Goal: Task Accomplishment & Management: Complete application form

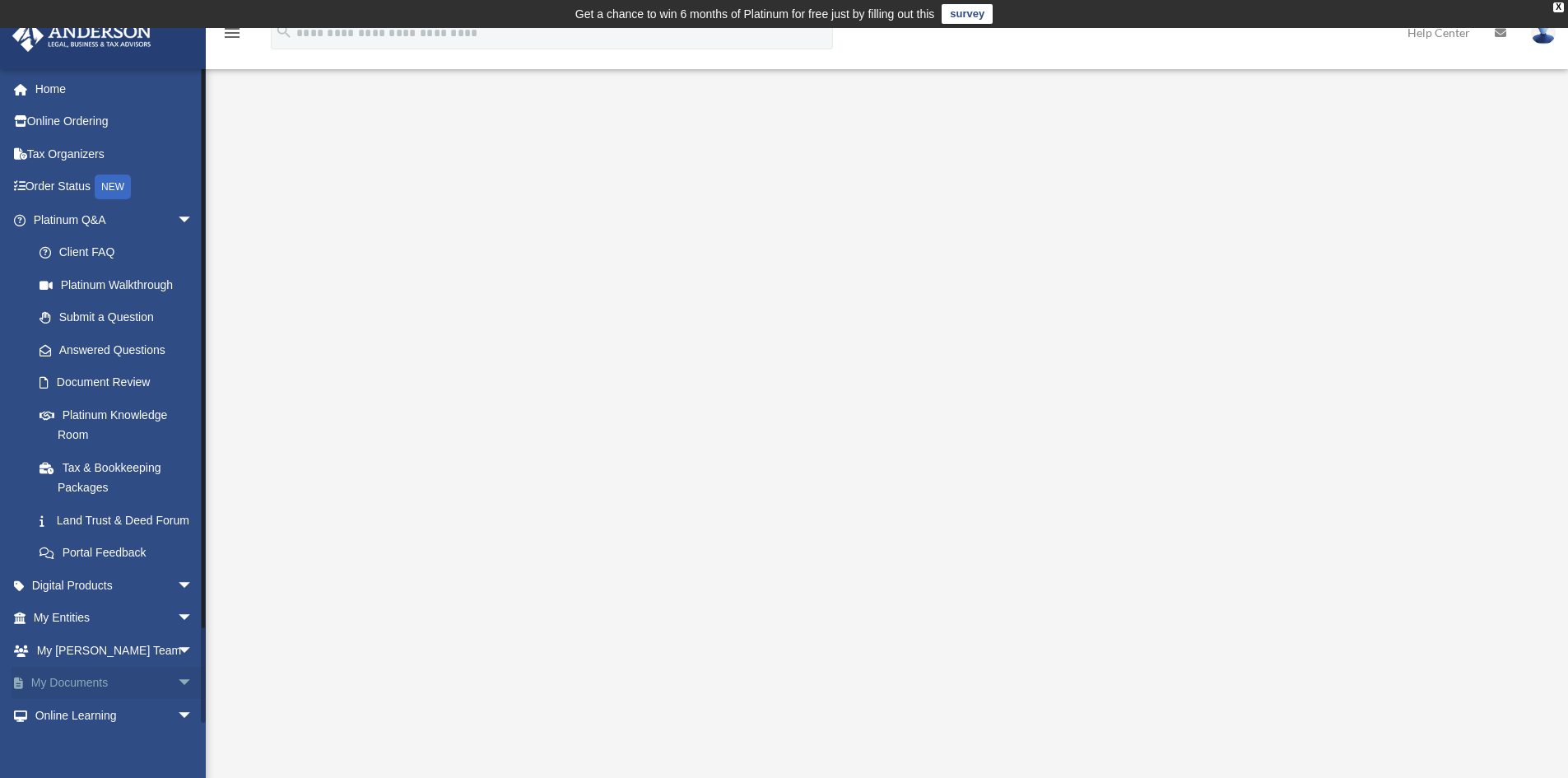
click at [177, 700] on span "arrow_drop_down" at bounding box center [194, 684] width 33 height 34
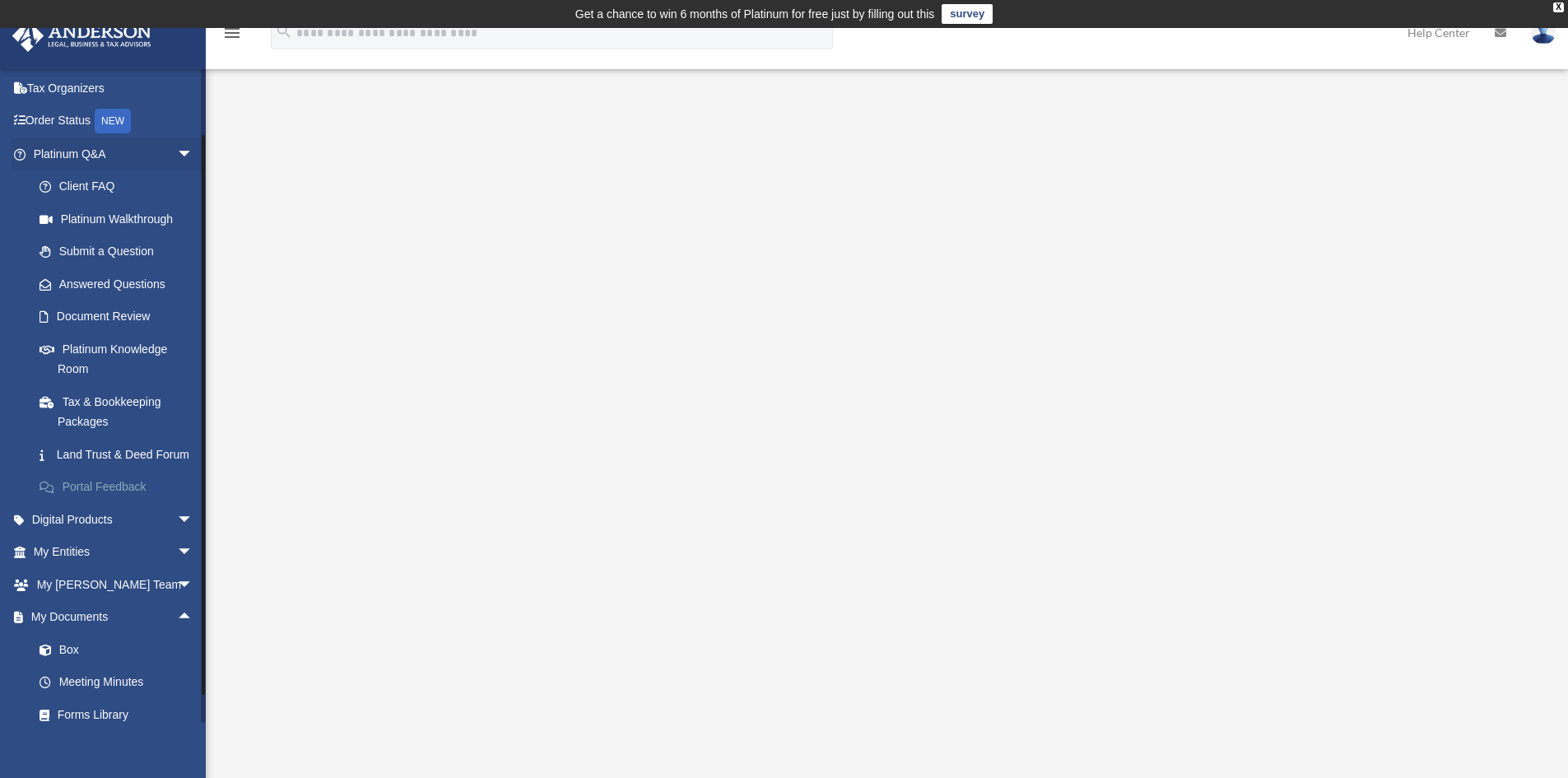
scroll to position [165, 0]
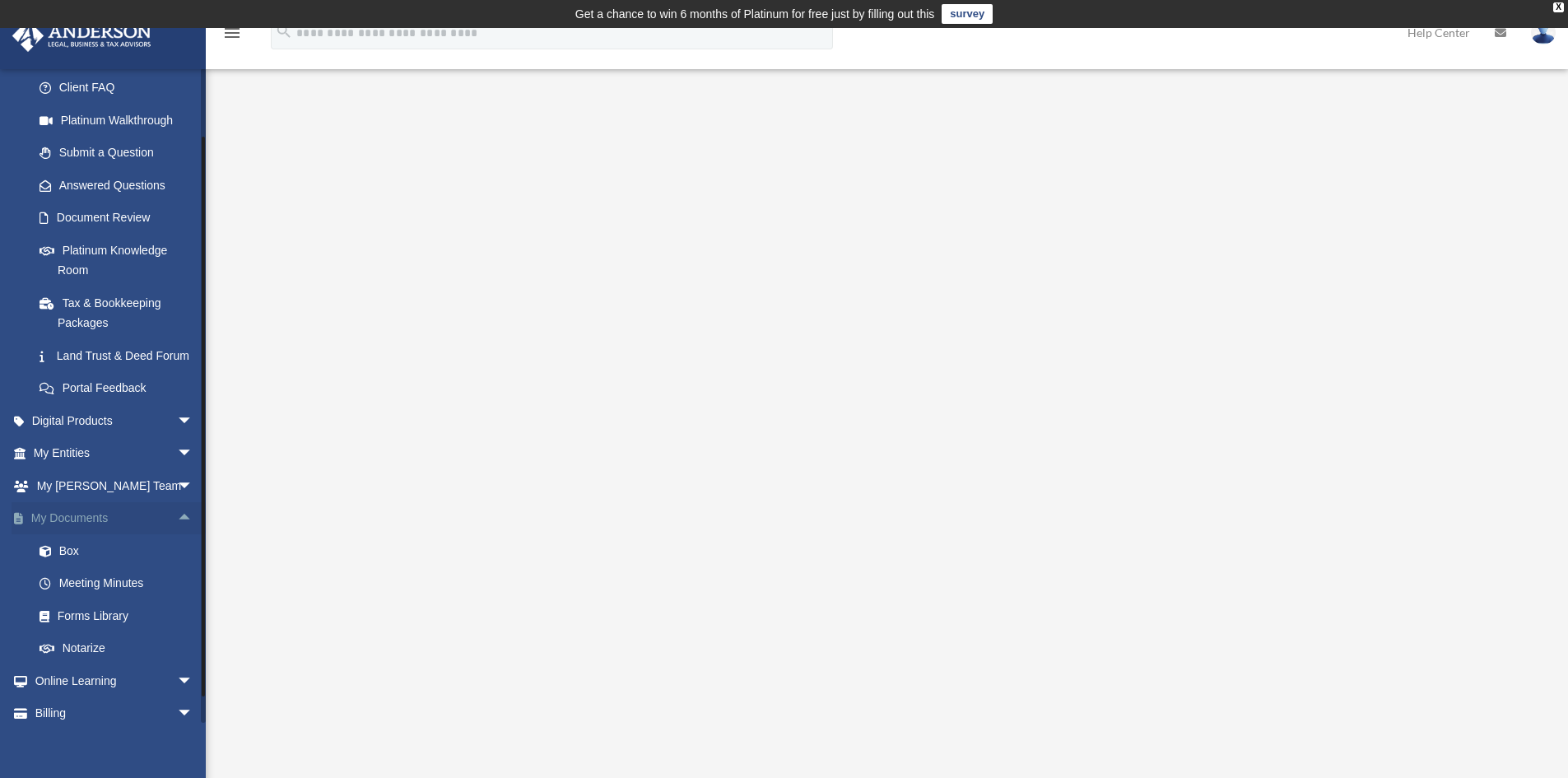
click at [87, 529] on link "My Documents arrow_drop_up" at bounding box center [114, 519] width 207 height 33
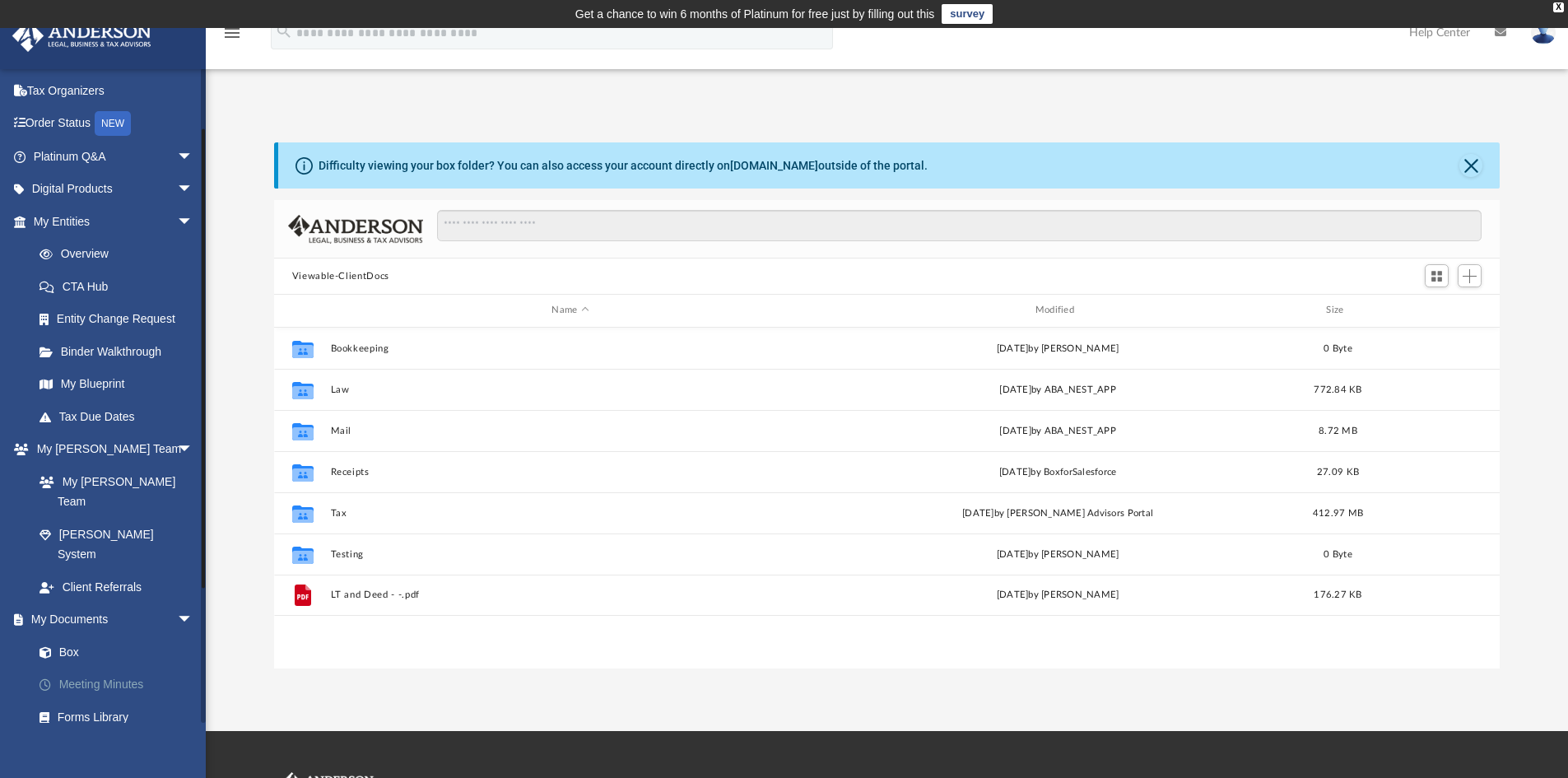
scroll to position [165, 0]
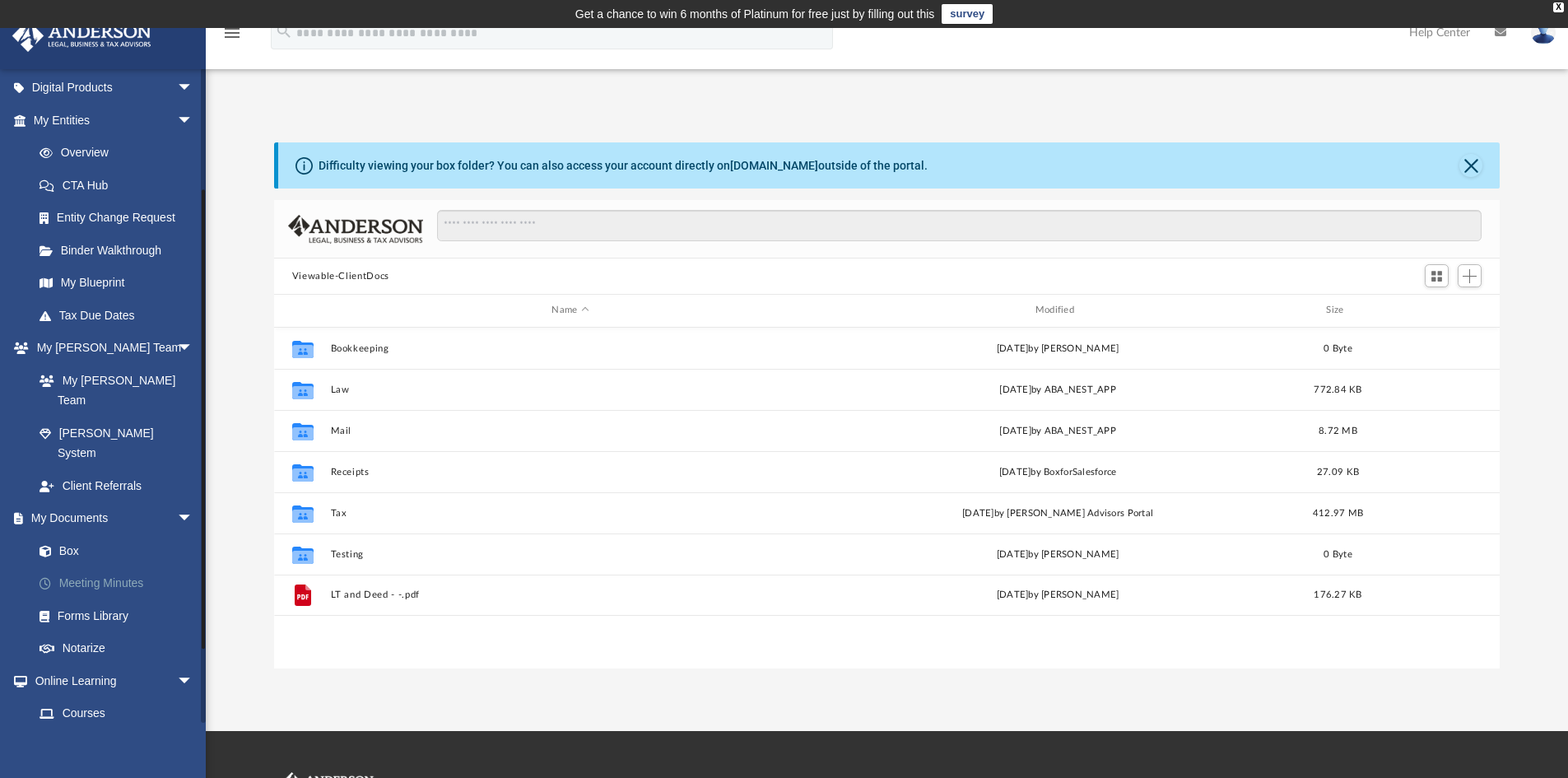
click at [106, 567] on link "Meeting Minutes" at bounding box center [120, 584] width 195 height 33
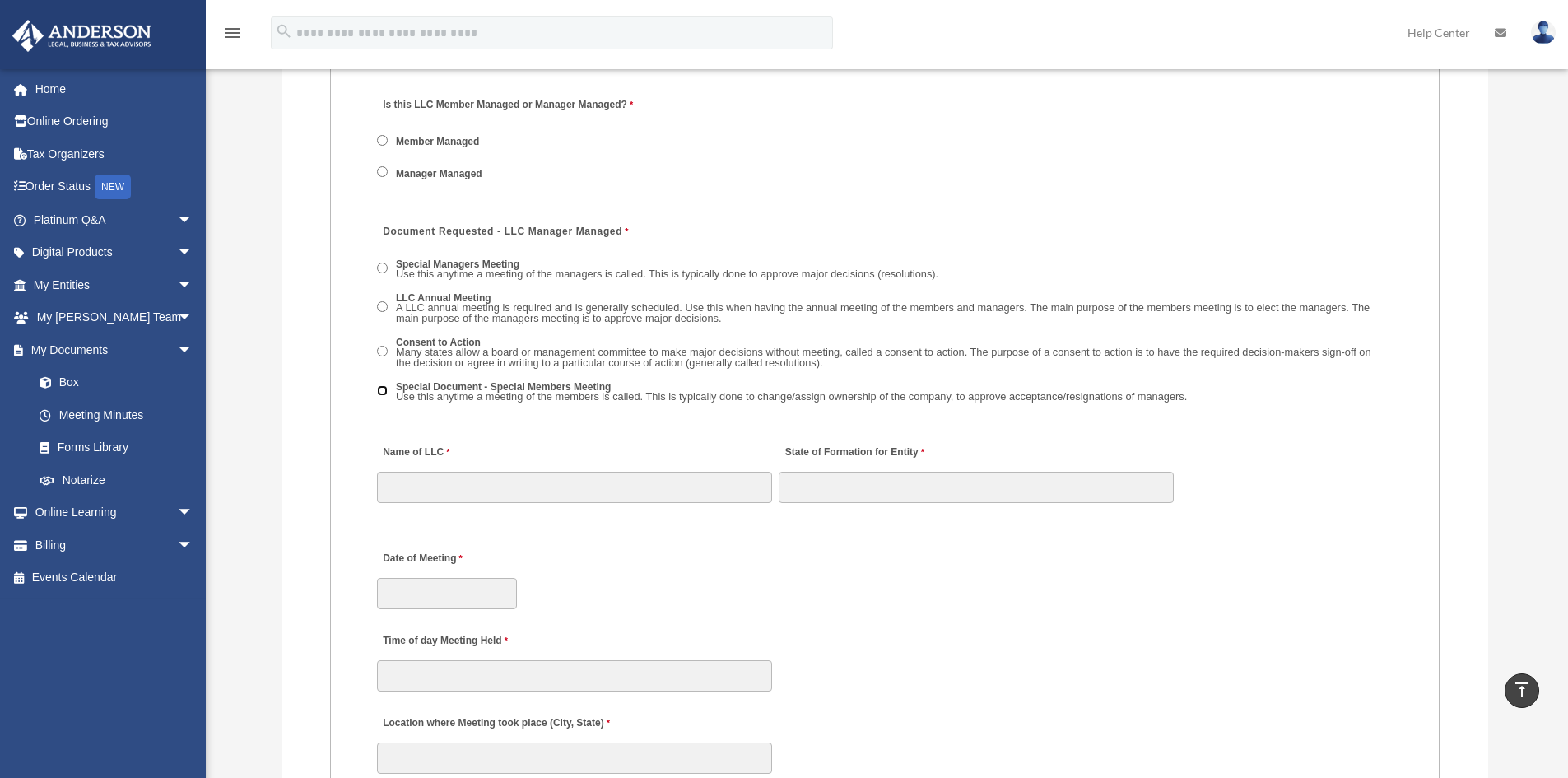
scroll to position [2389, 0]
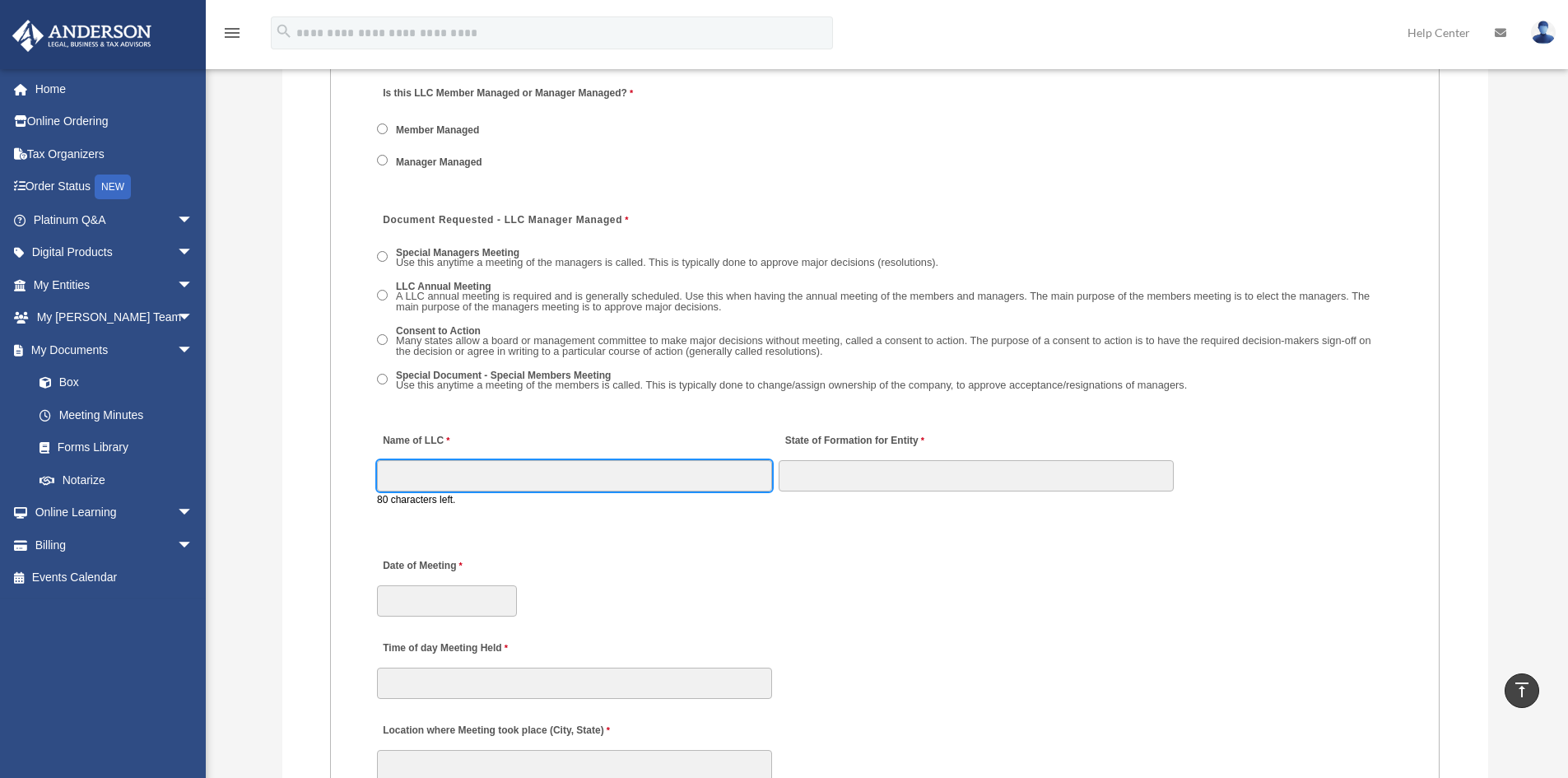
click at [479, 467] on input "Name of LLC" at bounding box center [574, 476] width 395 height 31
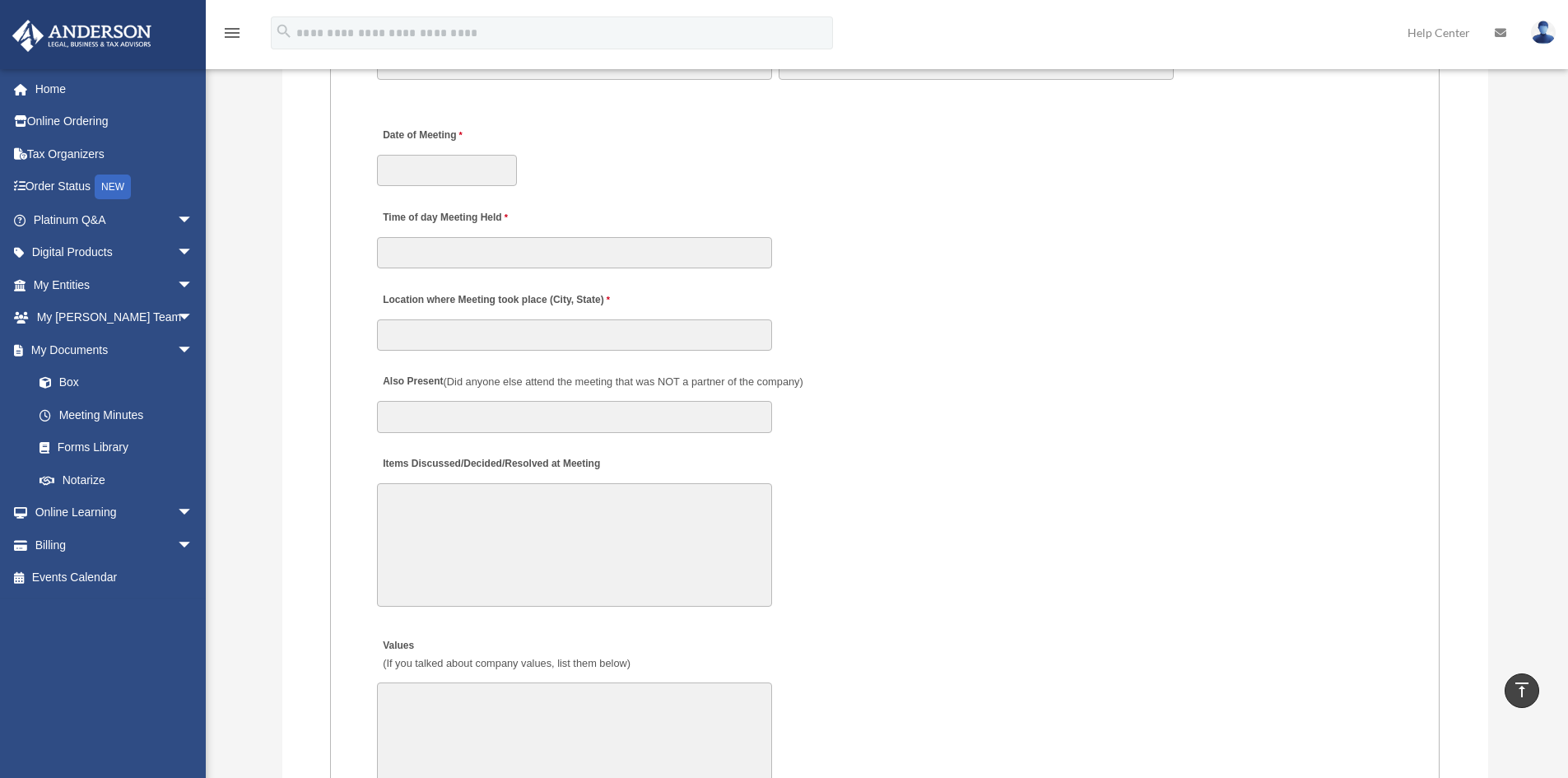
scroll to position [2883, 0]
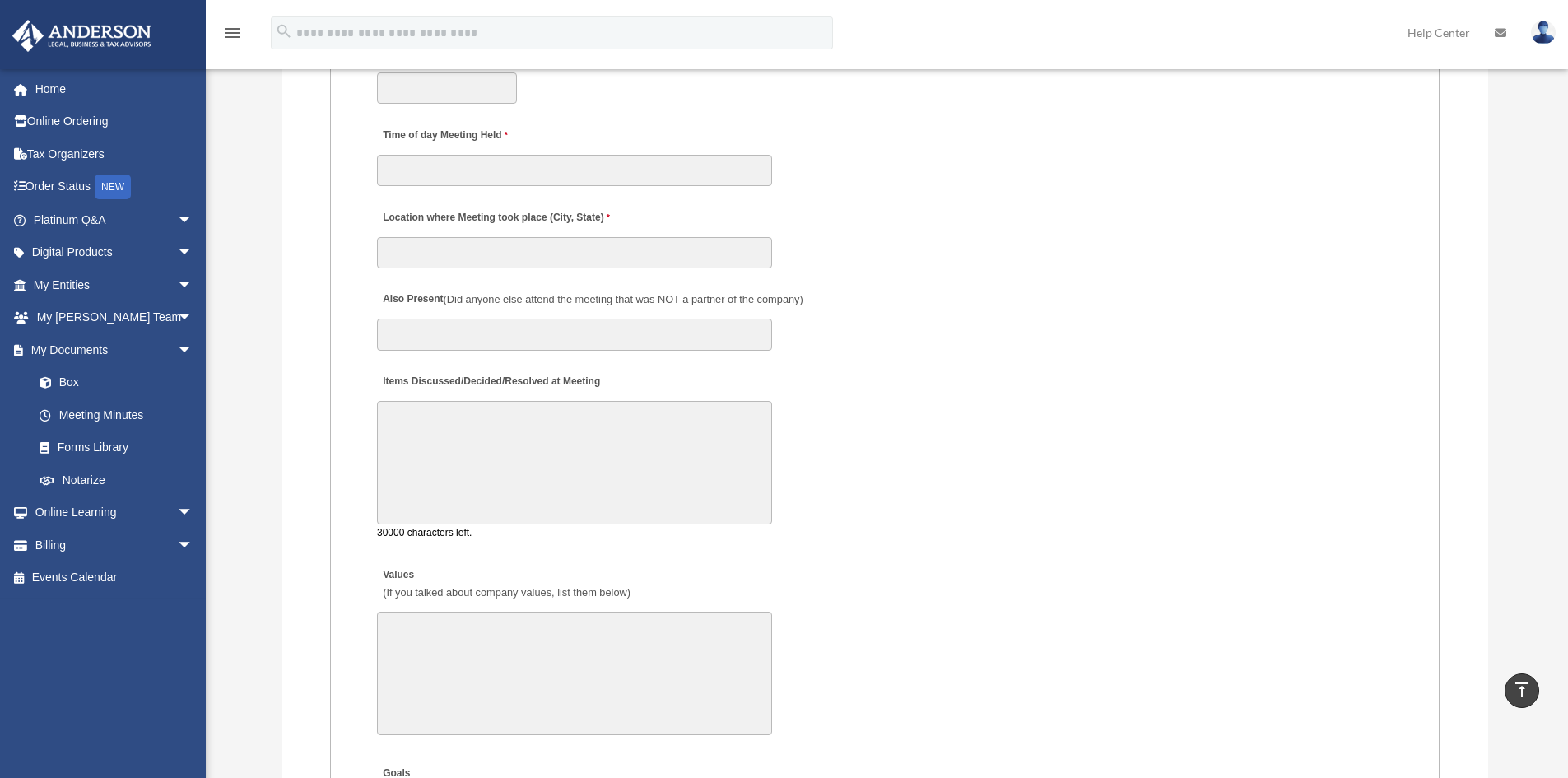
click at [508, 456] on textarea "Items Discussed/Decided/Resolved at Meeting" at bounding box center [574, 463] width 395 height 124
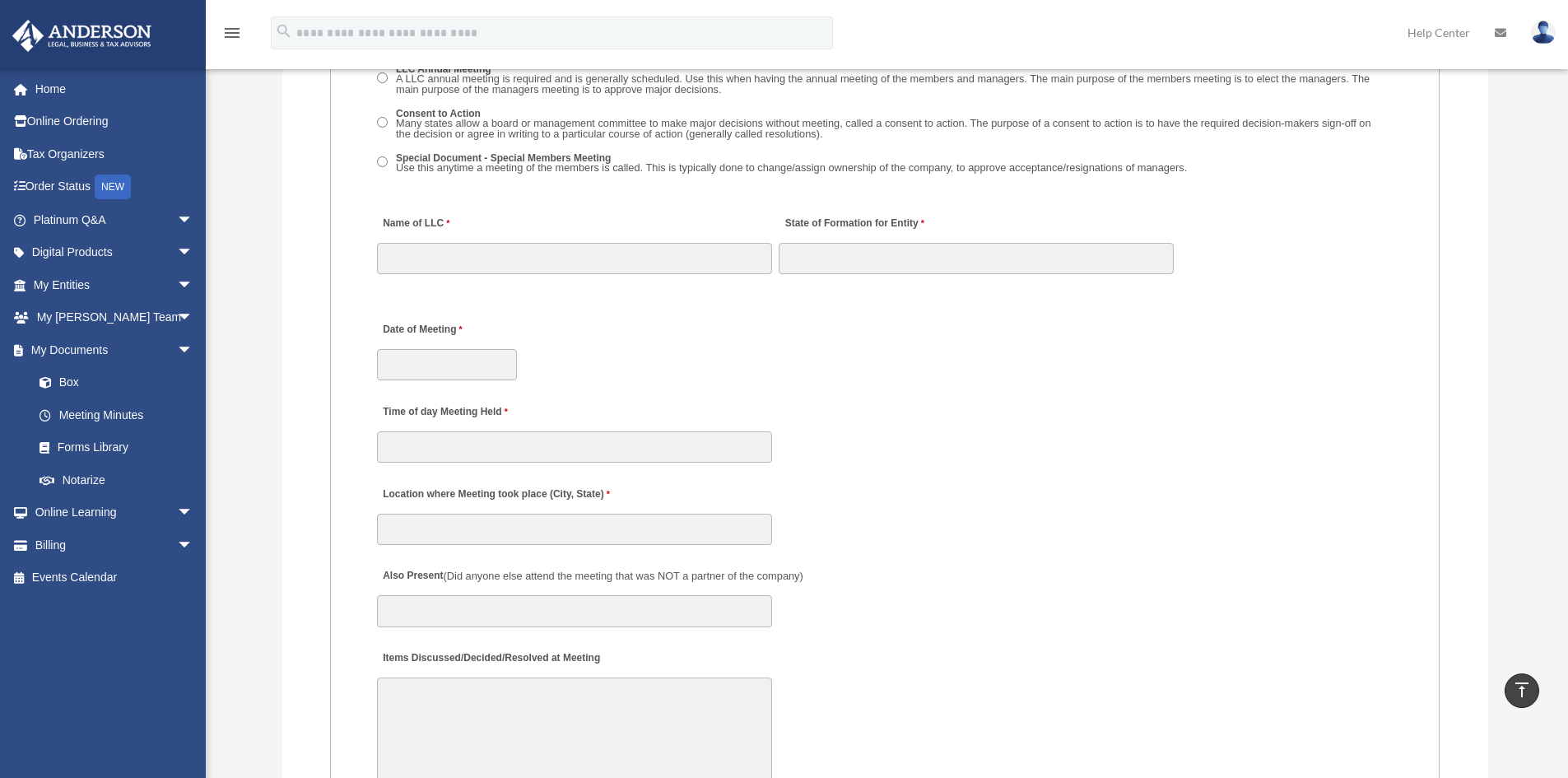
scroll to position [2635, 0]
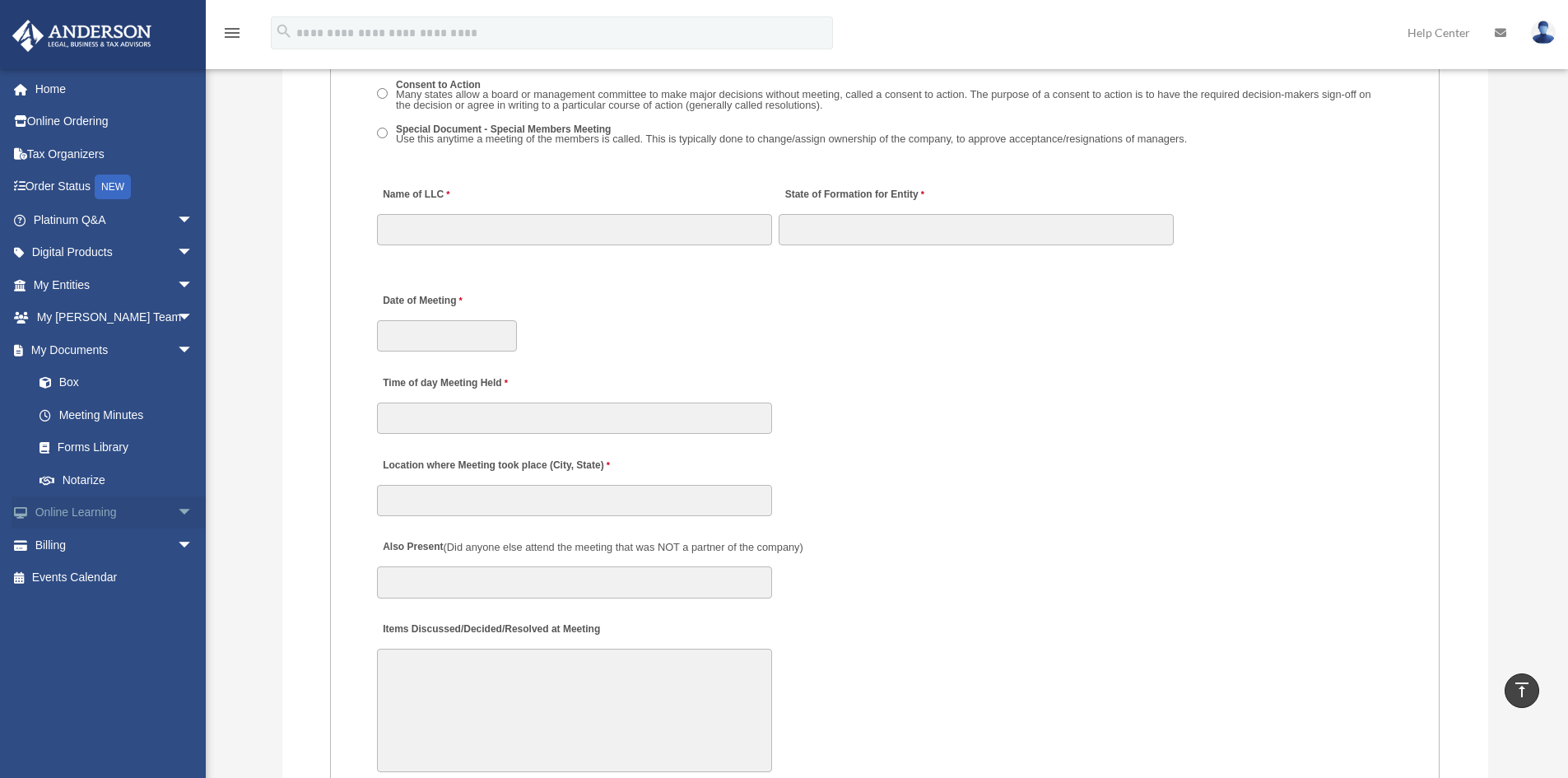
click at [107, 508] on link "Online Learning arrow_drop_down" at bounding box center [114, 513] width 207 height 33
click at [102, 439] on link "Forms Library" at bounding box center [120, 448] width 195 height 33
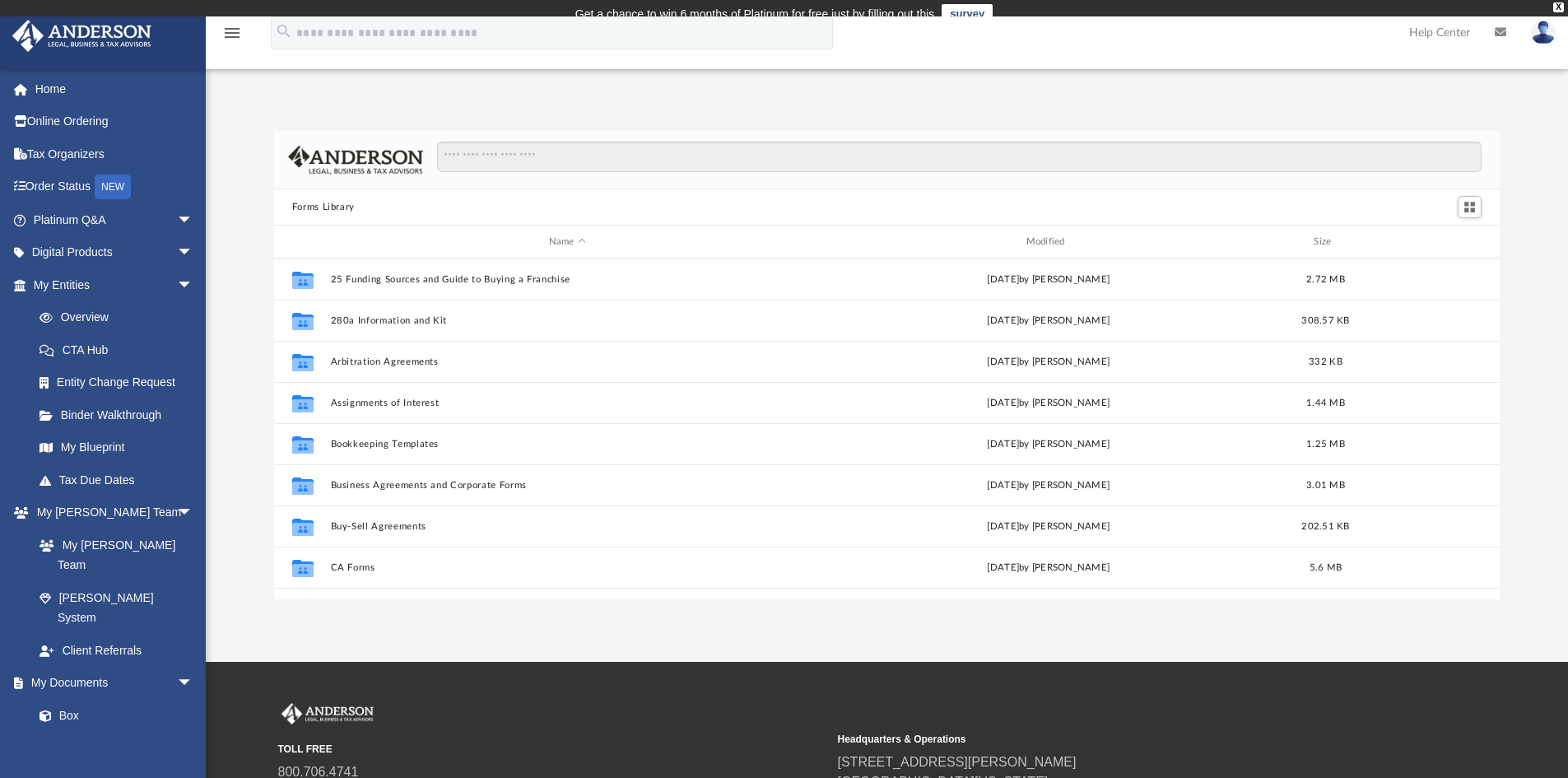
scroll to position [362, 1214]
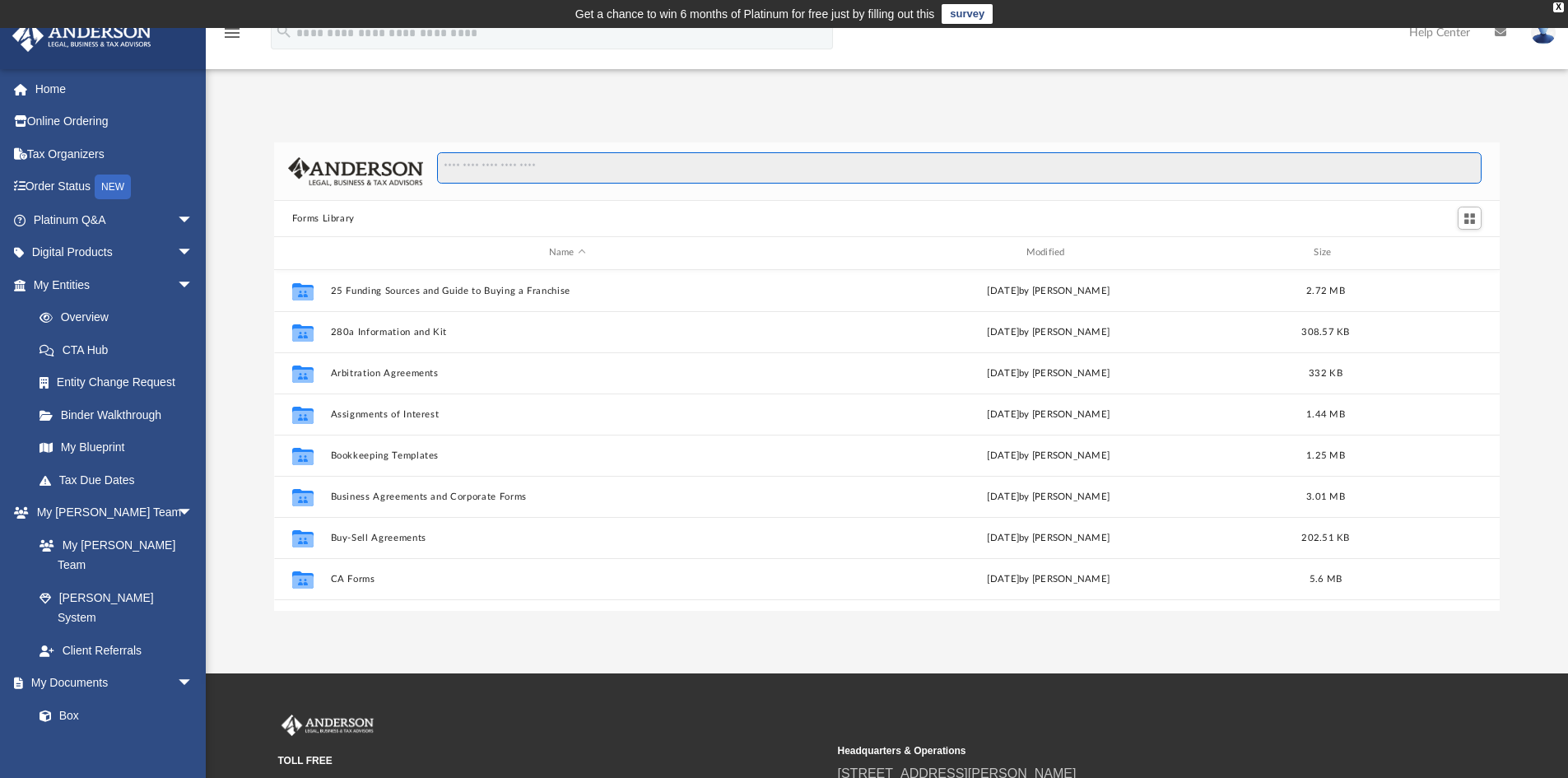
click at [635, 174] on input "Search files and folders" at bounding box center [959, 168] width 1045 height 31
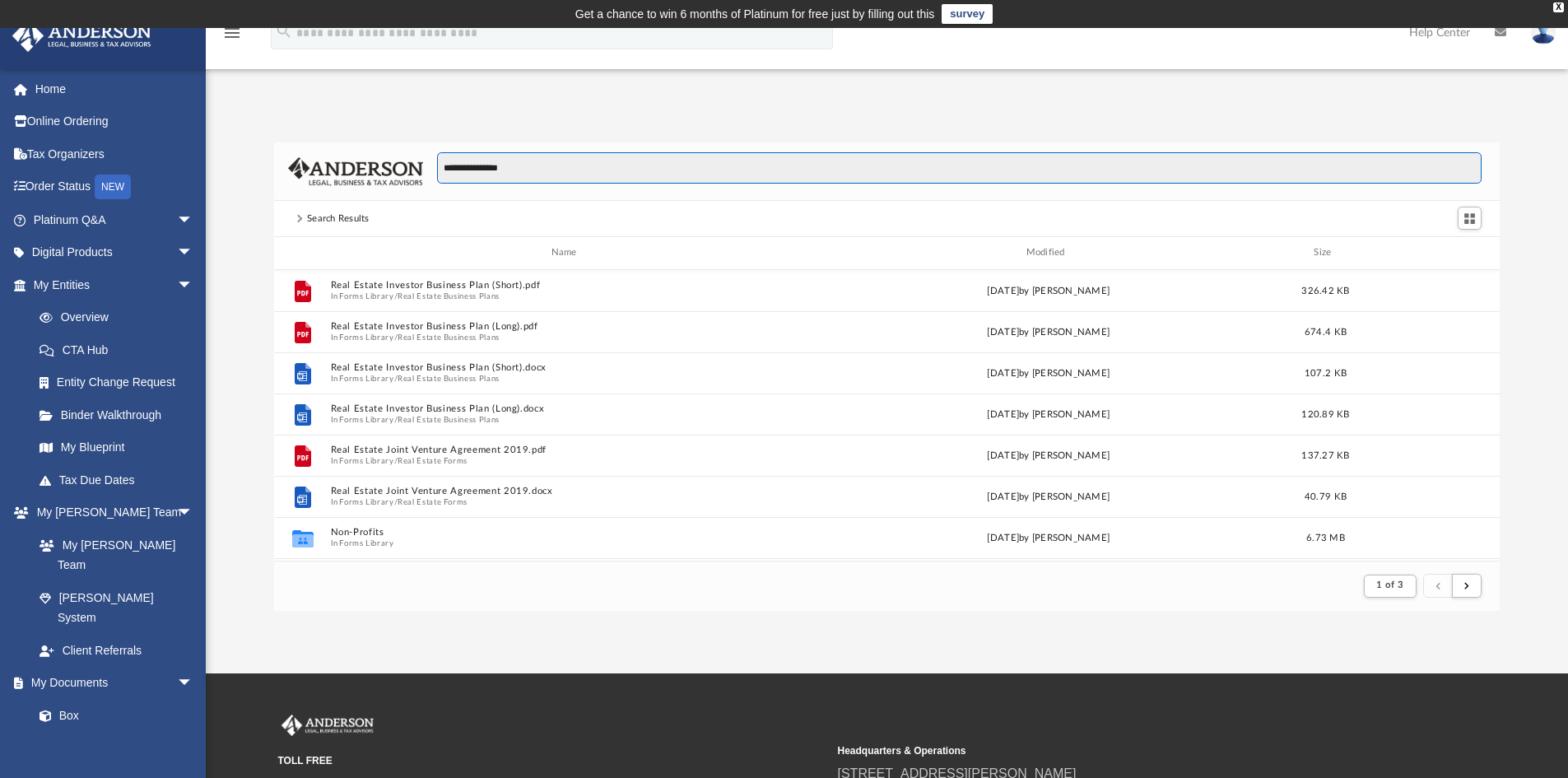
scroll to position [311, 1214]
type input "**********"
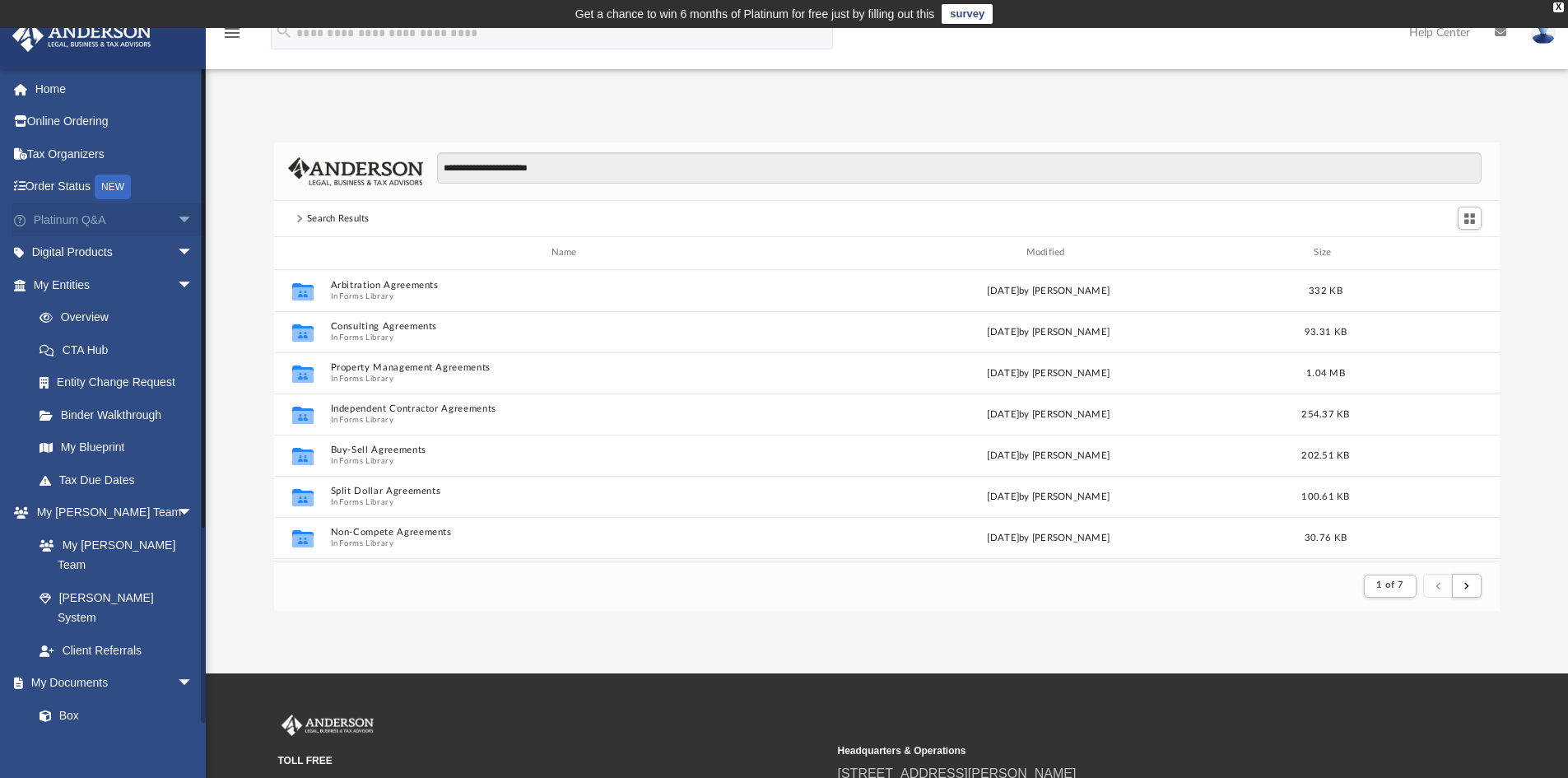
click at [177, 214] on span "arrow_drop_down" at bounding box center [194, 220] width 33 height 34
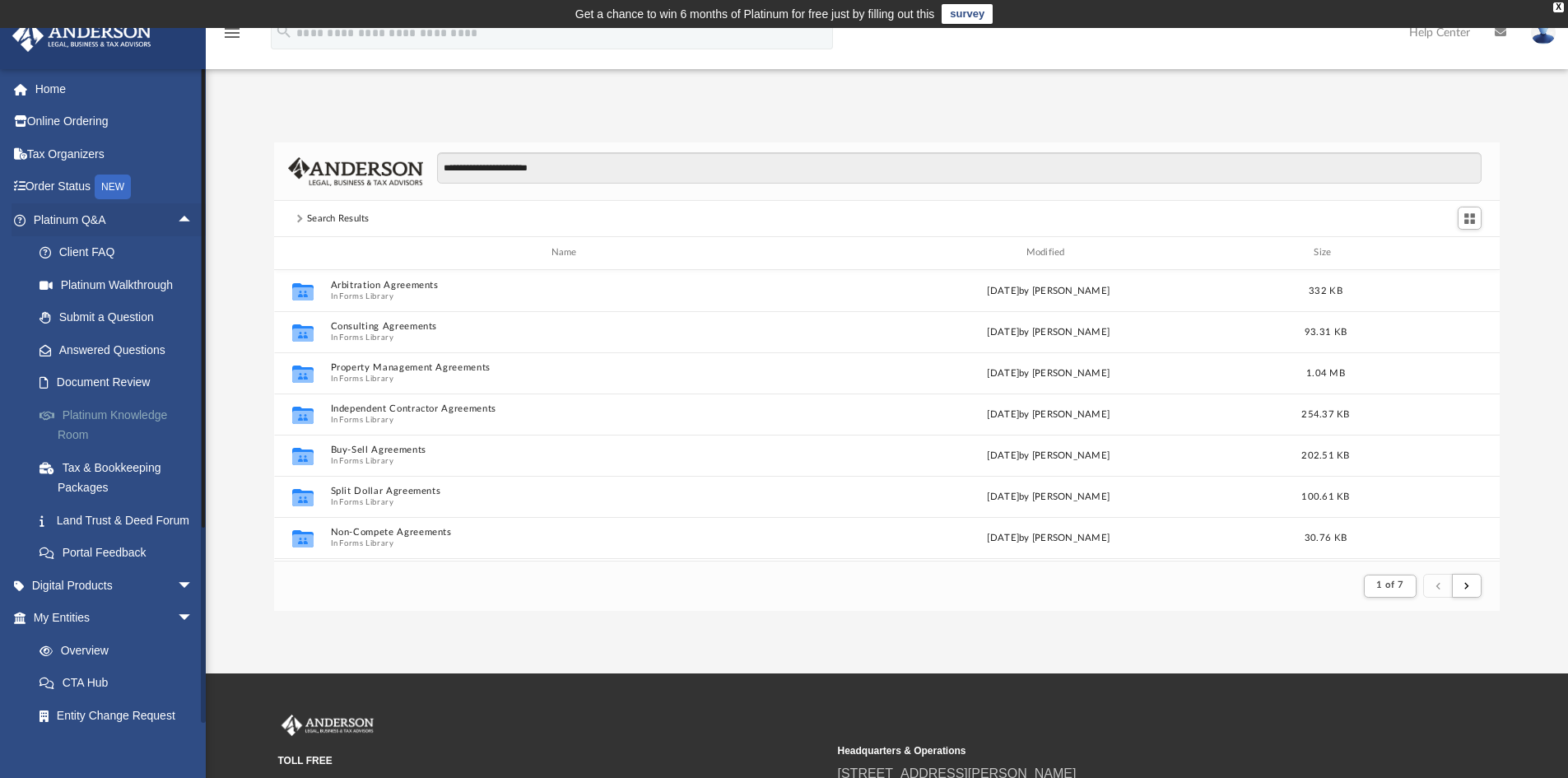
click at [126, 419] on link "Platinum Knowledge Room" at bounding box center [120, 425] width 195 height 52
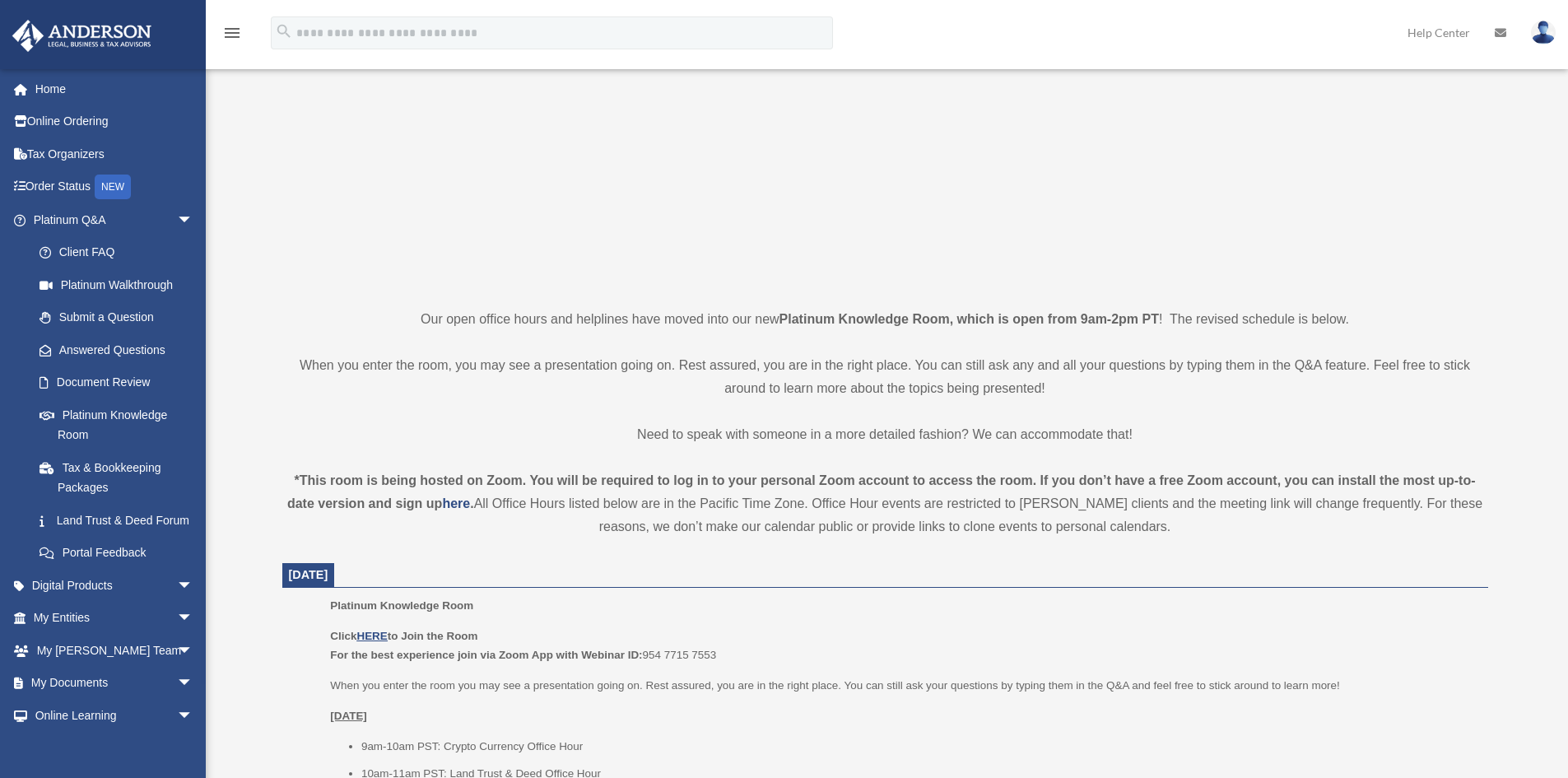
scroll to position [247, 0]
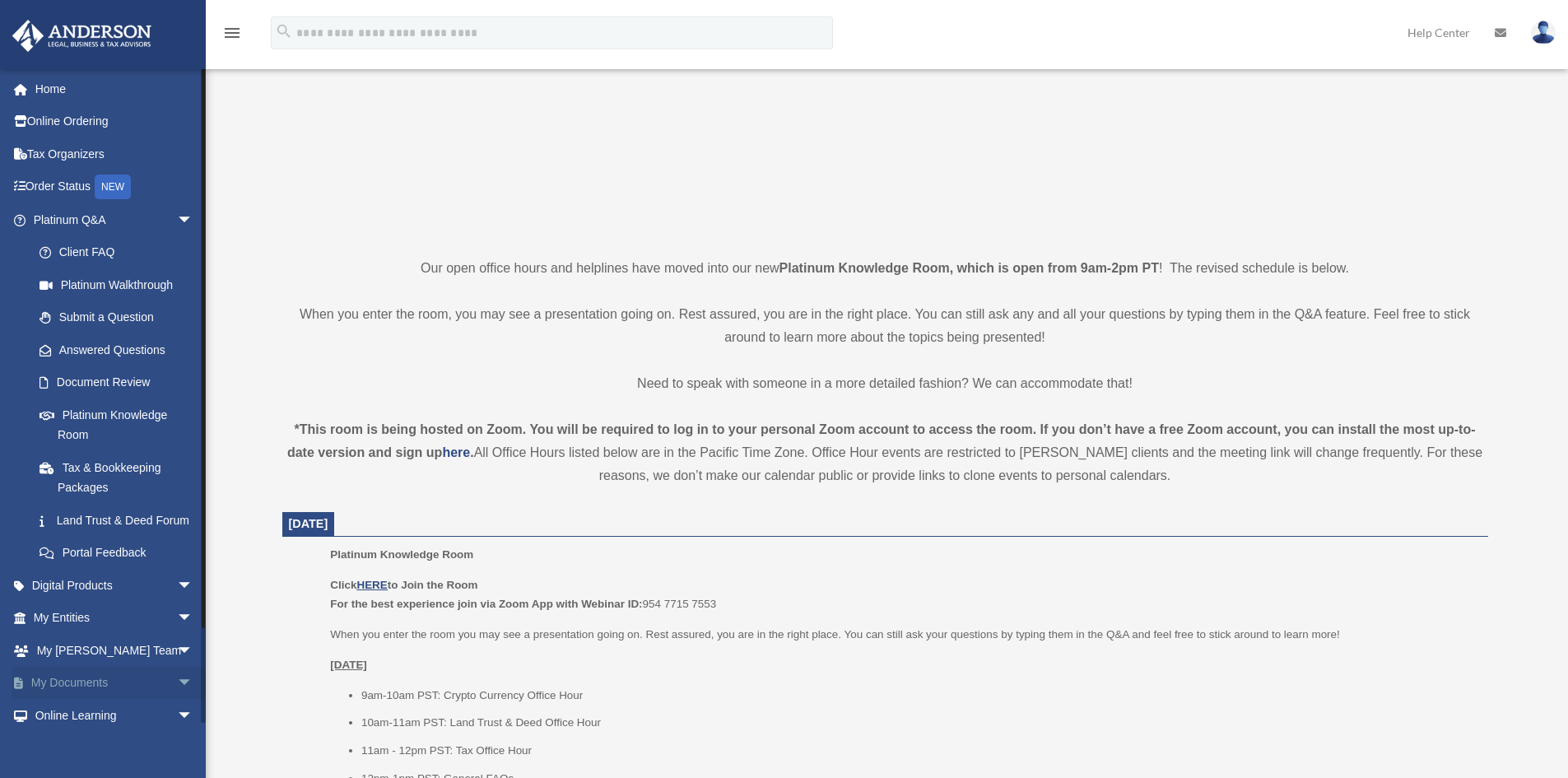
click at [177, 700] on span "arrow_drop_down" at bounding box center [194, 684] width 33 height 34
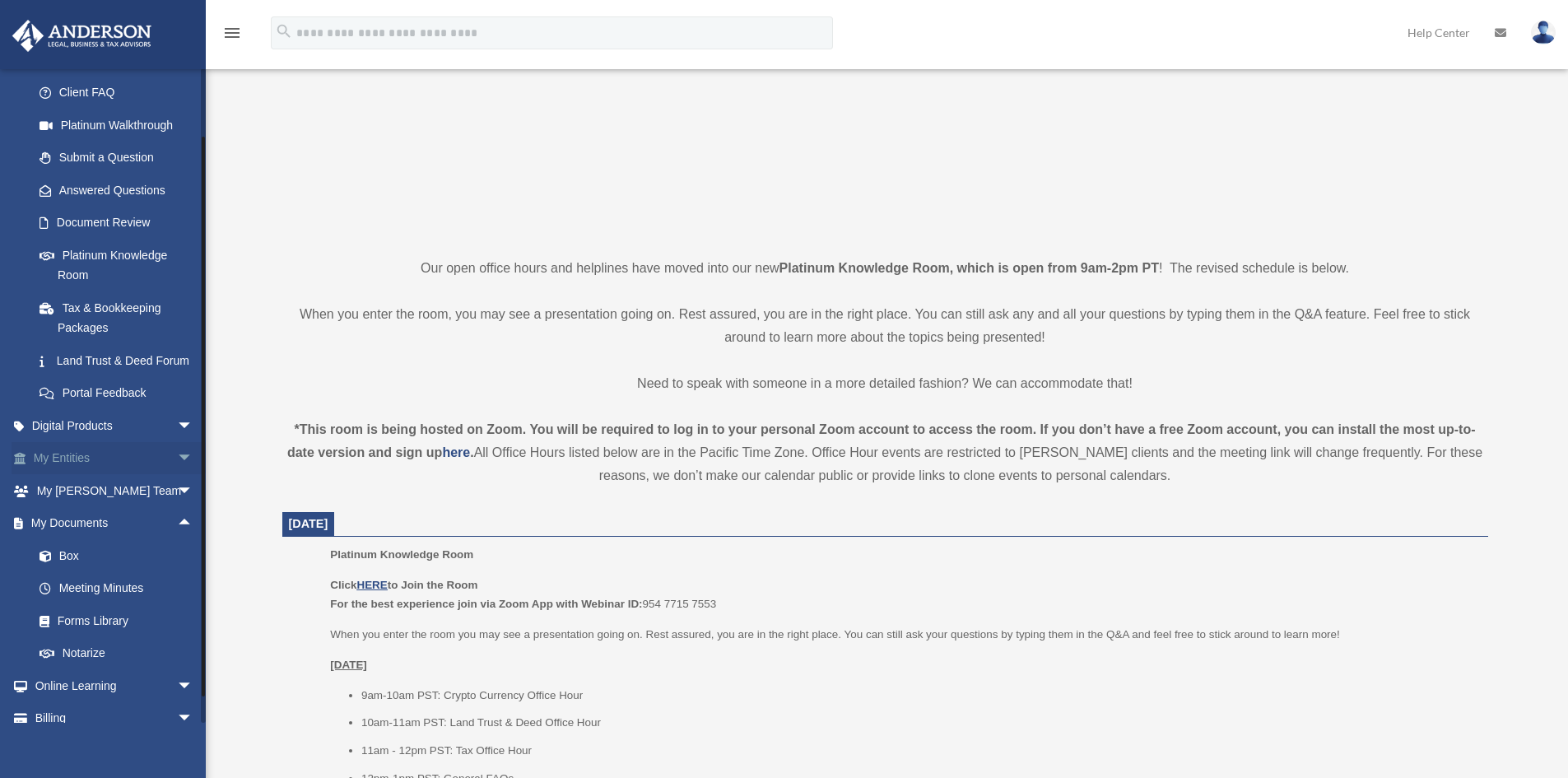
scroll to position [165, 0]
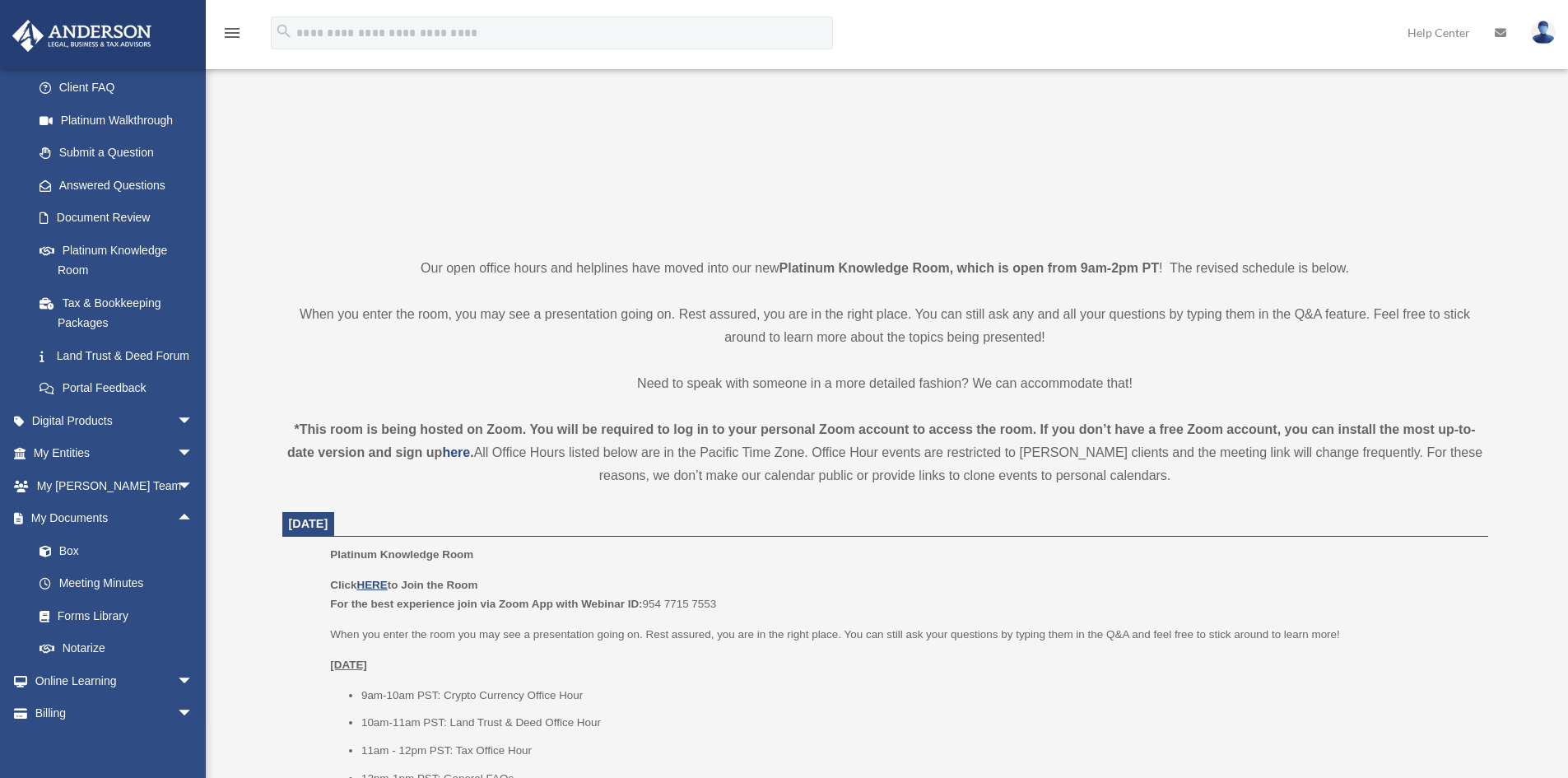
drag, startPoint x: 1446, startPoint y: 627, endPoint x: 1459, endPoint y: 638, distance: 17.0
click at [1454, 631] on p "When you enter the room you may see a presentation going on. Rest assured, you …" at bounding box center [903, 635] width 1146 height 20
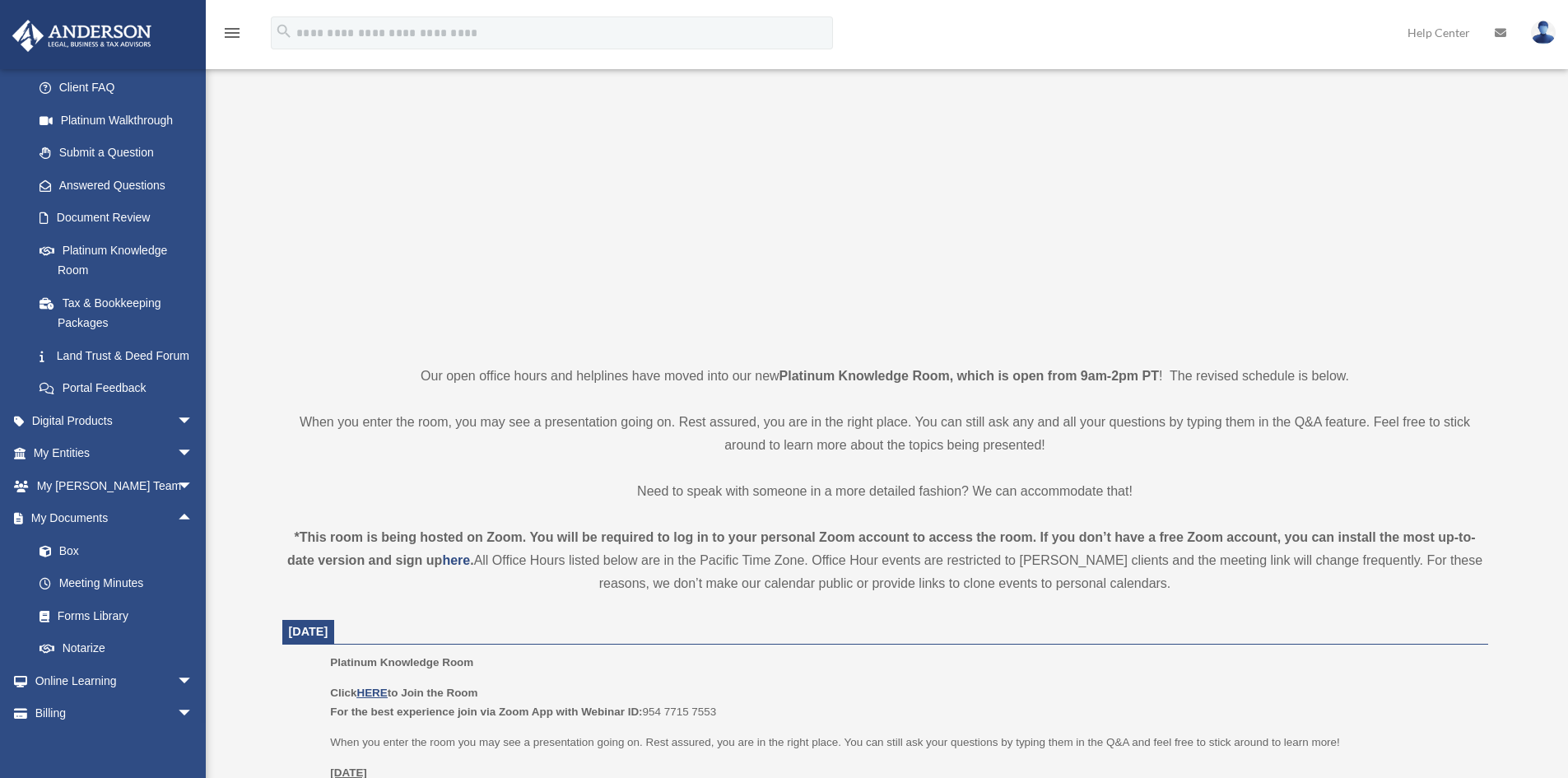
scroll to position [82, 0]
